Goal: Task Accomplishment & Management: Use online tool/utility

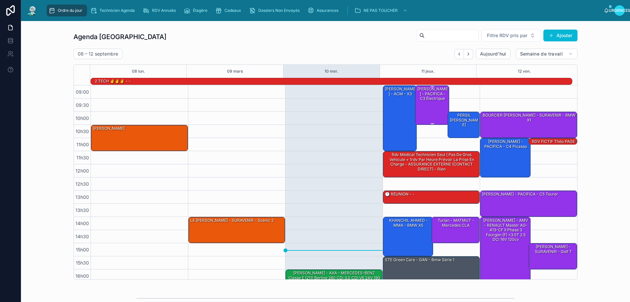
click at [435, 110] on div "[PERSON_NAME] - PACIFICA - C3 électrique" at bounding box center [433, 105] width 32 height 38
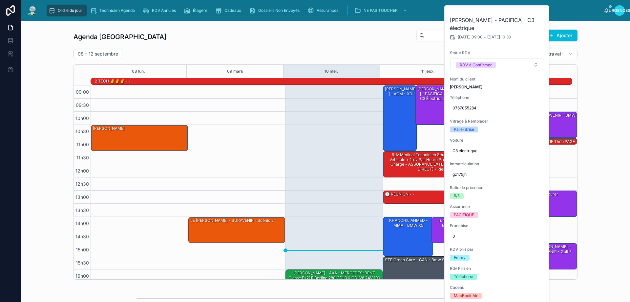
drag, startPoint x: 539, startPoint y: 11, endPoint x: 539, endPoint y: 17, distance: 5.6
click at [0, 0] on icon at bounding box center [0, 0] width 0 height 0
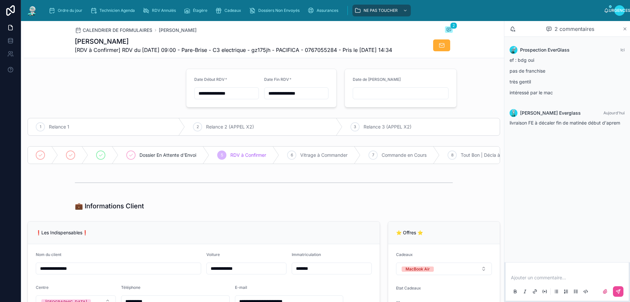
click at [626, 30] on icon at bounding box center [625, 29] width 3 height 3
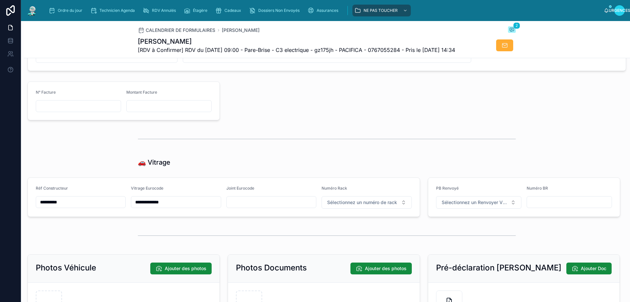
scroll to position [854, 0]
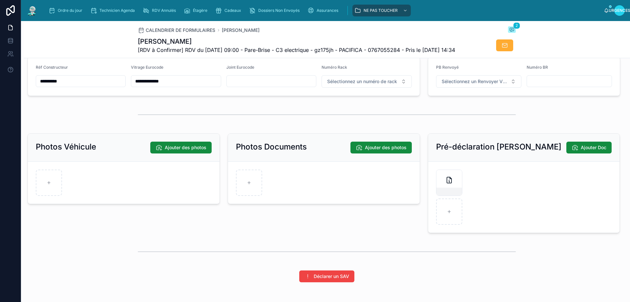
drag, startPoint x: 171, startPoint y: 95, endPoint x: 130, endPoint y: 95, distance: 41.4
click at [131, 87] on div "**********" at bounding box center [176, 81] width 90 height 12
click at [63, 10] on font "Ordre du jour" at bounding box center [70, 10] width 25 height 5
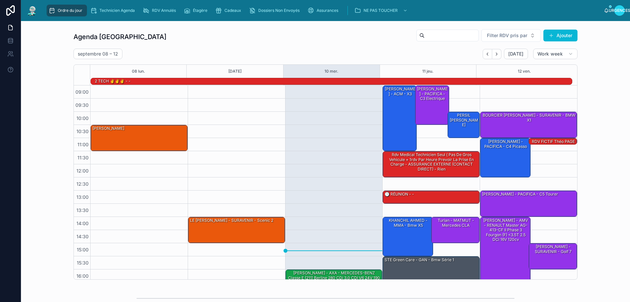
scroll to position [43, 0]
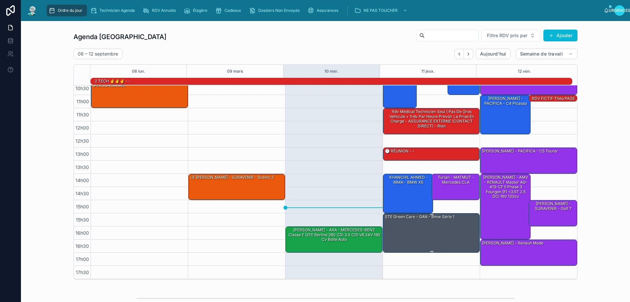
click at [429, 228] on div "STE Green Care - GAN - Bmw série 1" at bounding box center [432, 232] width 95 height 38
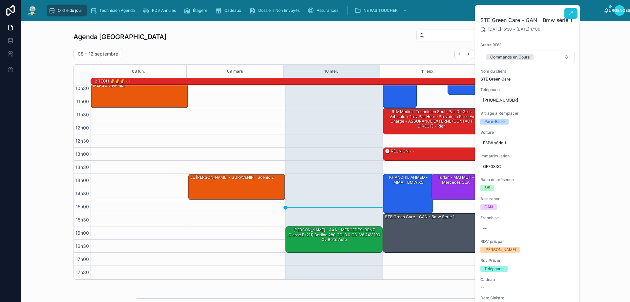
click at [571, 9] on button at bounding box center [571, 13] width 13 height 11
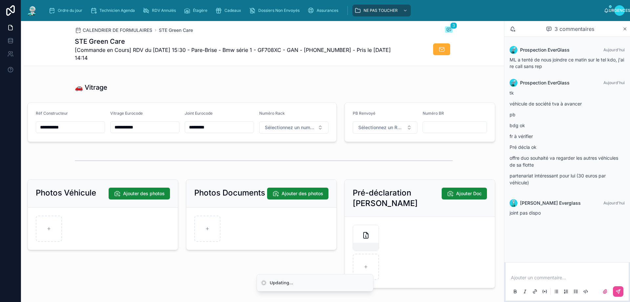
scroll to position [788, 0]
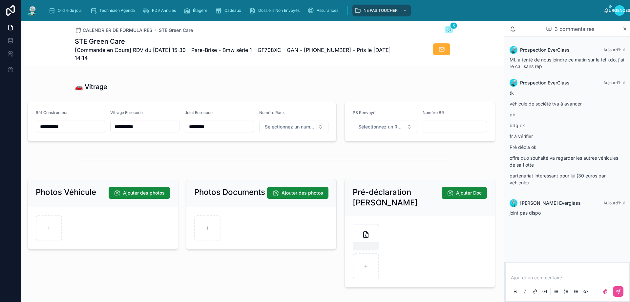
drag, startPoint x: 152, startPoint y: 134, endPoint x: 113, endPoint y: 134, distance: 39.4
click at [113, 131] on input "**********" at bounding box center [145, 126] width 69 height 9
click at [60, 8] on font "Ordre du jour" at bounding box center [70, 10] width 25 height 5
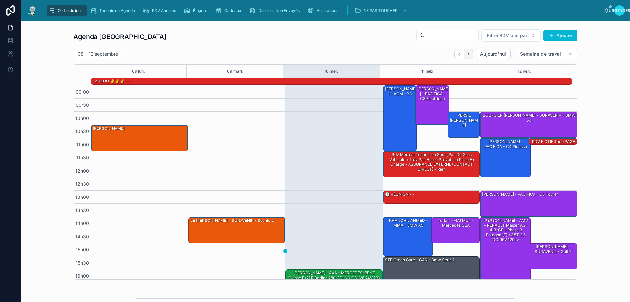
click at [468, 55] on icon "Suivant" at bounding box center [468, 54] width 1 height 3
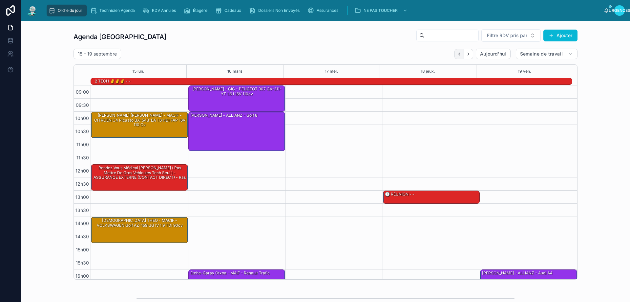
click at [457, 54] on icon "Dos" at bounding box center [459, 54] width 5 height 5
